Goal: Find specific page/section: Find specific page/section

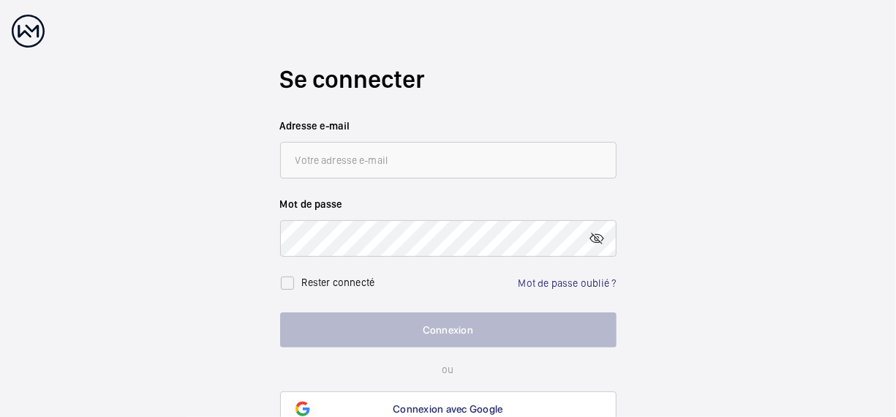
scroll to position [74, 0]
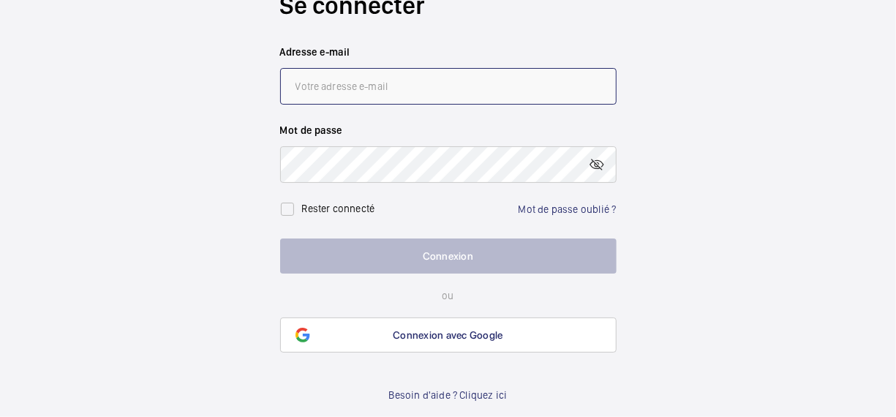
type input "[EMAIL_ADDRESS][DOMAIN_NAME]"
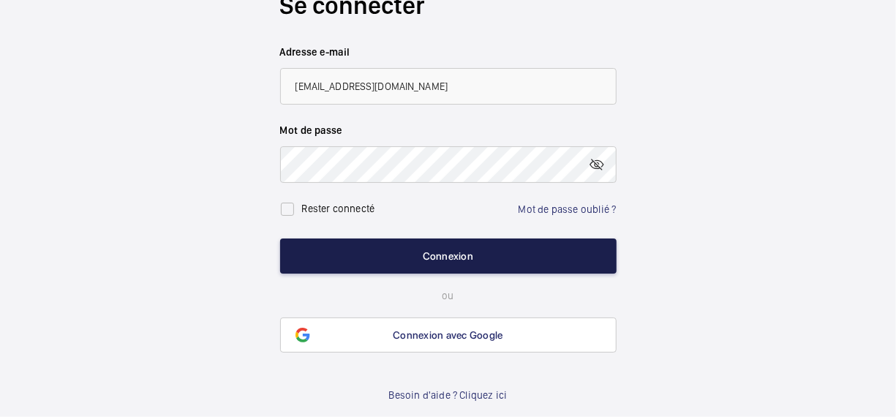
click at [601, 250] on button "Connexion" at bounding box center [448, 255] width 336 height 35
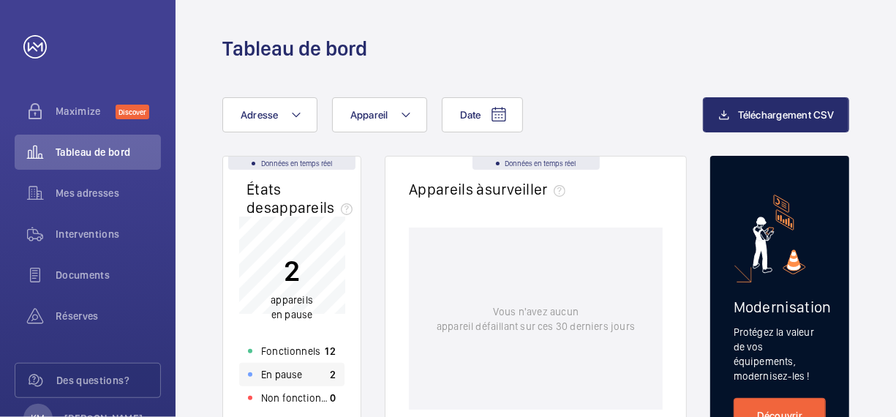
click at [289, 382] on p "En pause" at bounding box center [281, 374] width 41 height 15
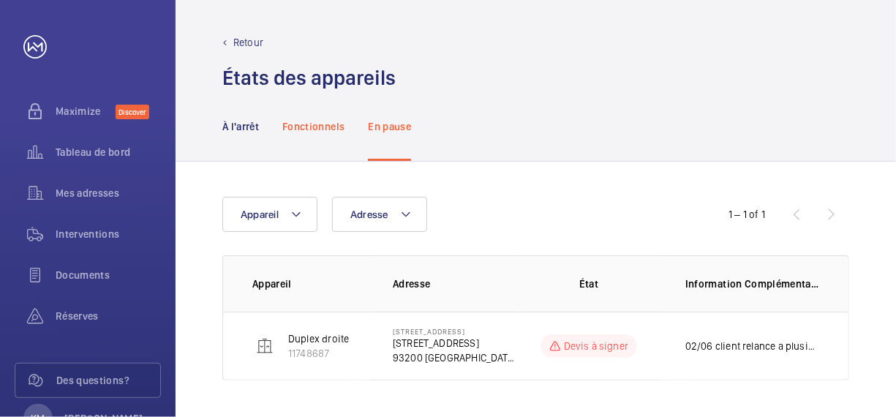
click at [297, 142] on div "Fonctionnels" at bounding box center [313, 125] width 62 height 69
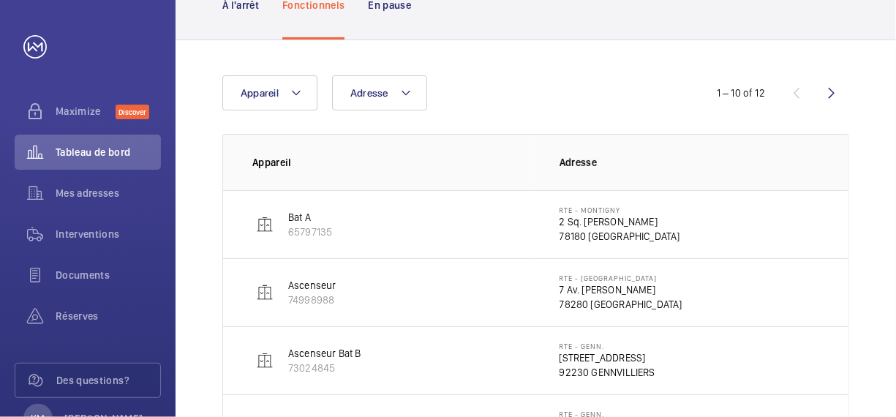
scroll to position [121, 0]
click at [292, 105] on button "Appareil" at bounding box center [269, 93] width 95 height 35
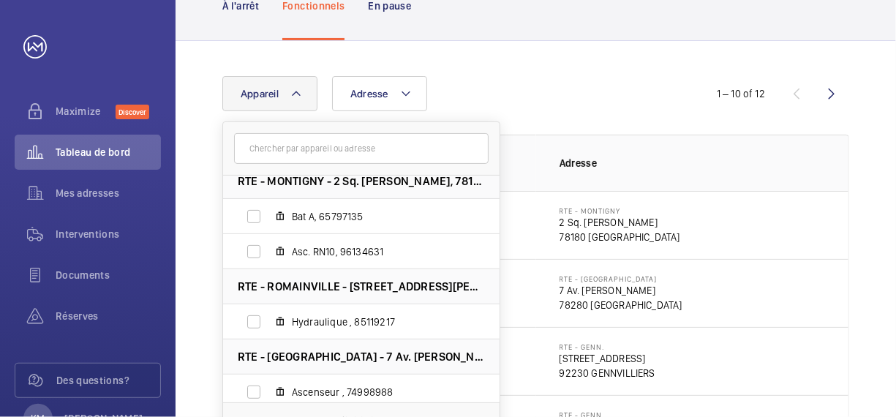
scroll to position [505, 0]
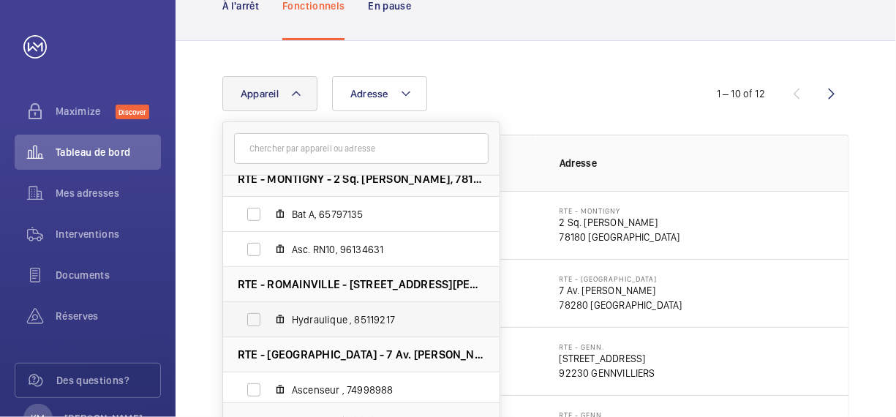
click at [385, 312] on span "Hydraulique , 85119217" at bounding box center [377, 319] width 170 height 15
click at [268, 311] on input "Hydraulique , 85119217" at bounding box center [253, 319] width 29 height 29
checkbox input "true"
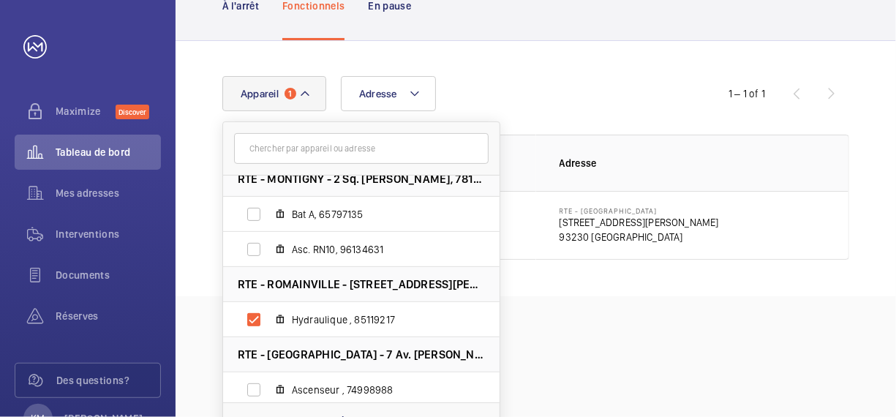
click at [583, 215] on p "[STREET_ADDRESS][PERSON_NAME]" at bounding box center [638, 222] width 159 height 15
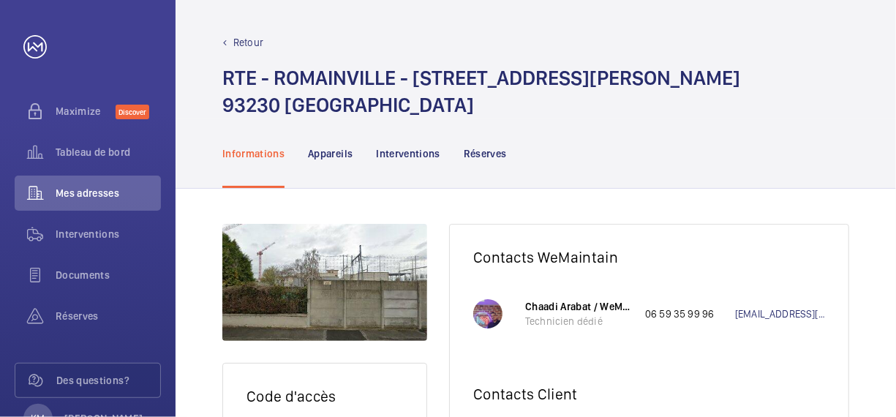
click at [358, 158] on nav "Informations Appareils Interventions Réserves" at bounding box center [364, 152] width 284 height 69
click at [345, 158] on p "Appareils" at bounding box center [330, 153] width 45 height 15
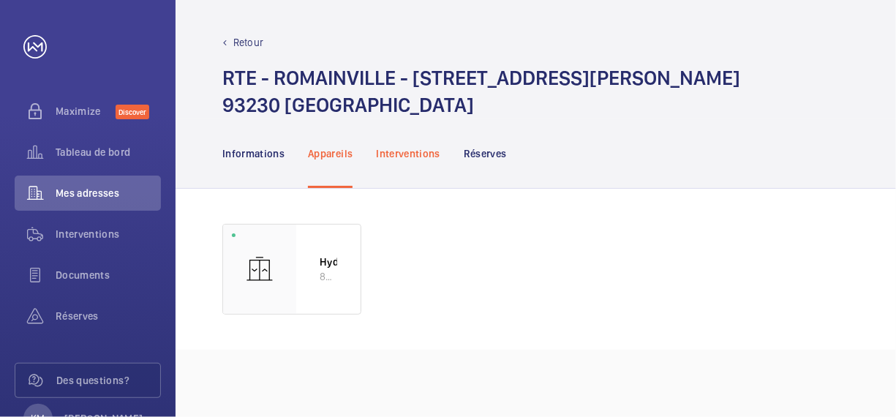
click at [403, 157] on p "Interventions" at bounding box center [408, 153] width 64 height 15
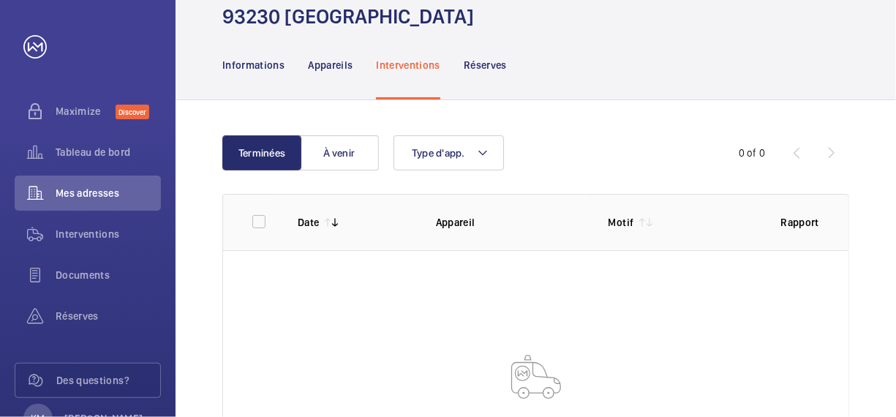
scroll to position [88, 0]
click at [484, 82] on div "Réserves" at bounding box center [485, 65] width 43 height 69
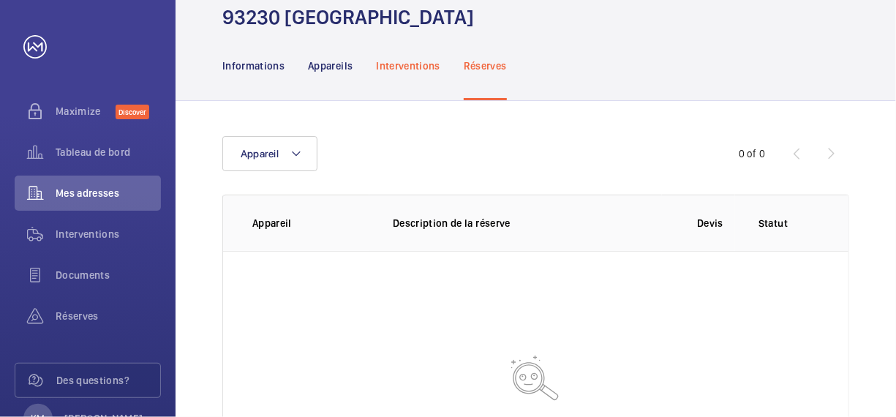
click at [398, 71] on p "Interventions" at bounding box center [408, 65] width 64 height 15
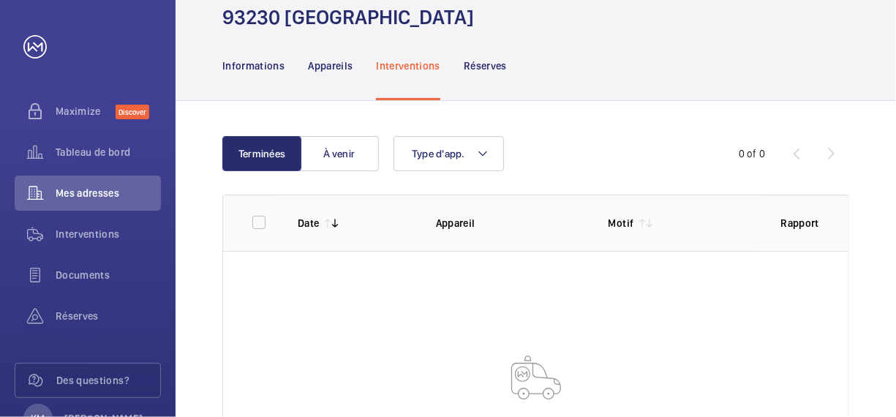
click at [293, 56] on nav "Informations Appareils Interventions Réserves" at bounding box center [364, 65] width 284 height 69
click at [277, 60] on p "Informations" at bounding box center [253, 65] width 62 height 15
